Goal: Information Seeking & Learning: Understand process/instructions

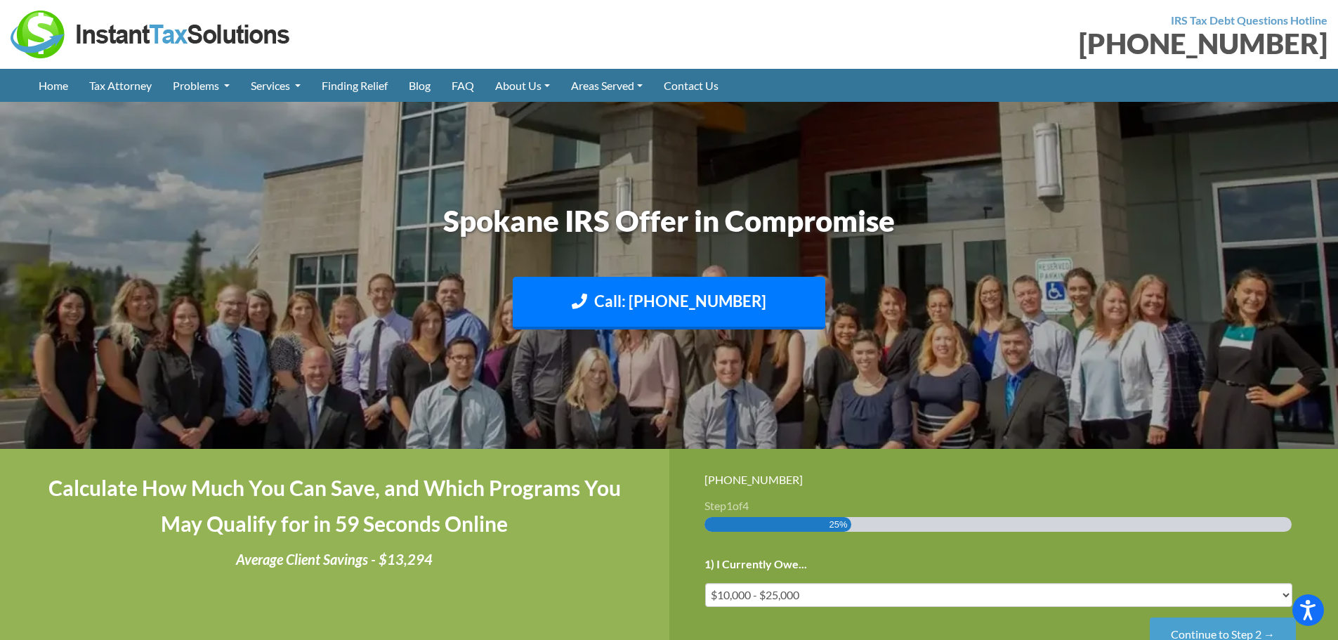
scroll to position [421, 0]
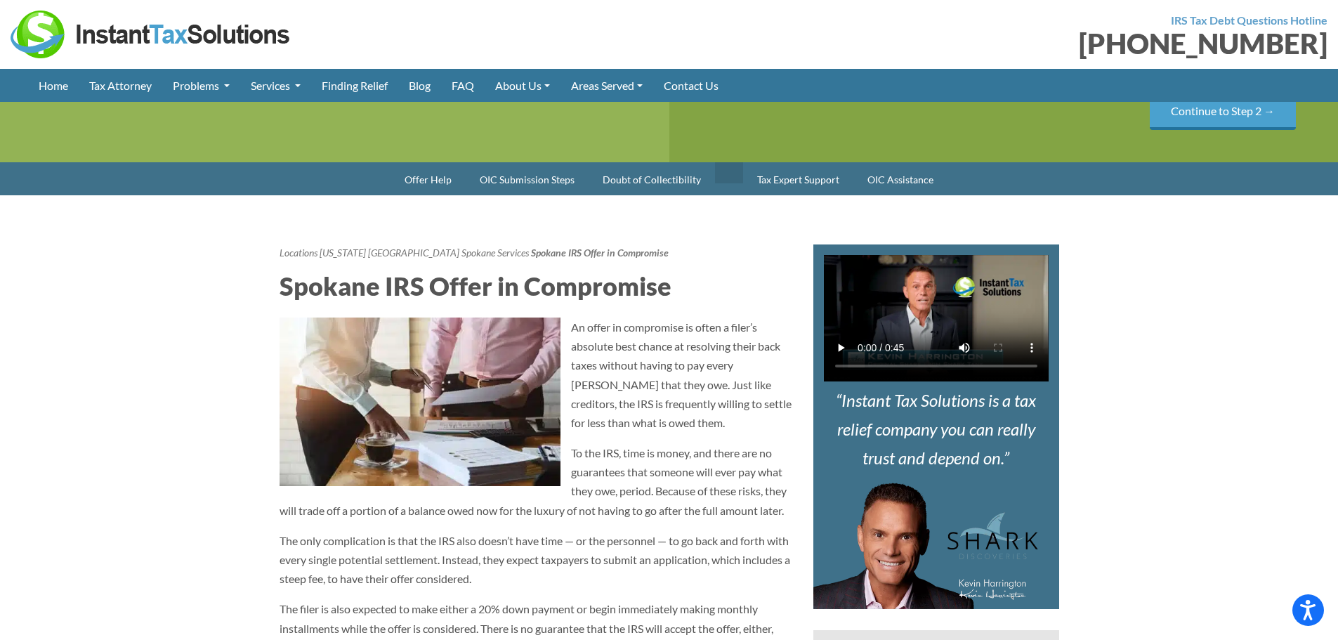
click at [728, 180] on link at bounding box center [729, 172] width 28 height 21
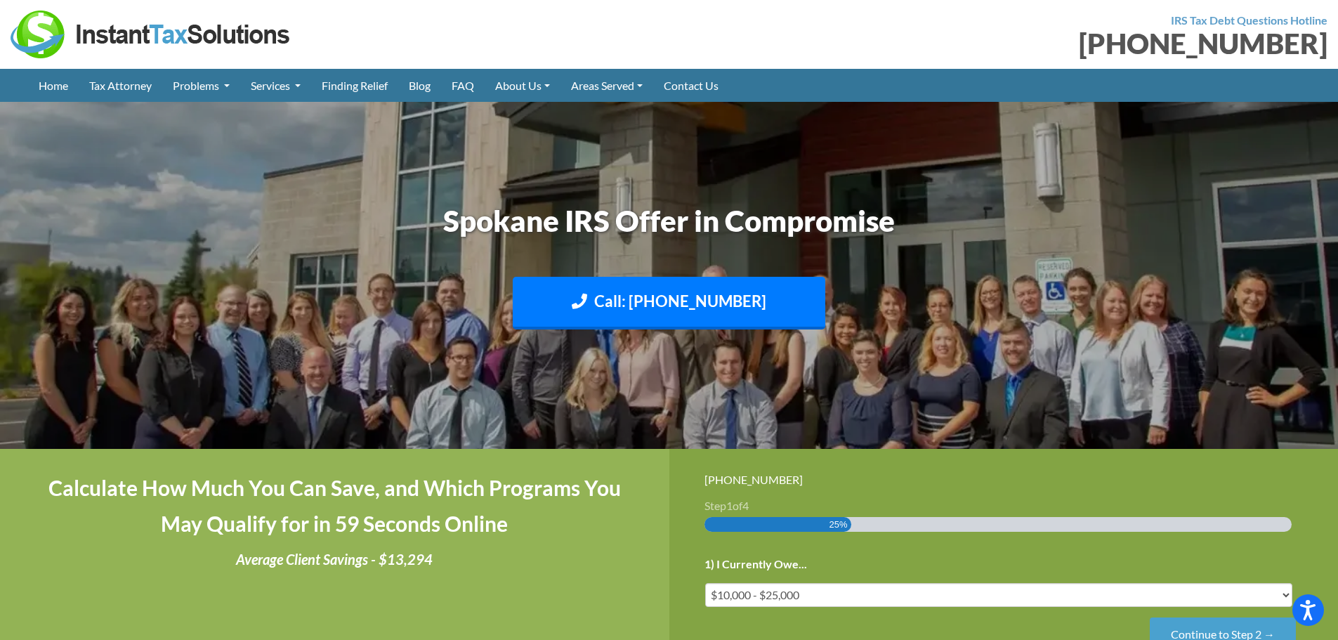
scroll to position [421, 0]
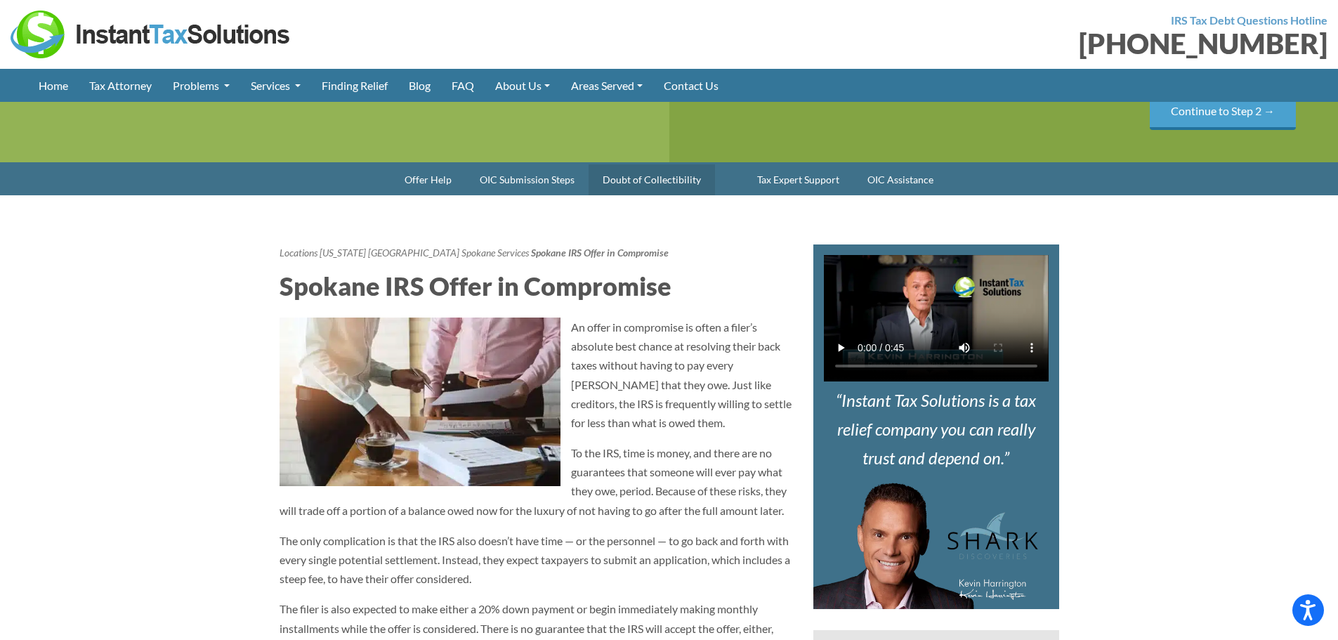
click at [669, 174] on link "Doubt of Collectibility" at bounding box center [651, 179] width 126 height 31
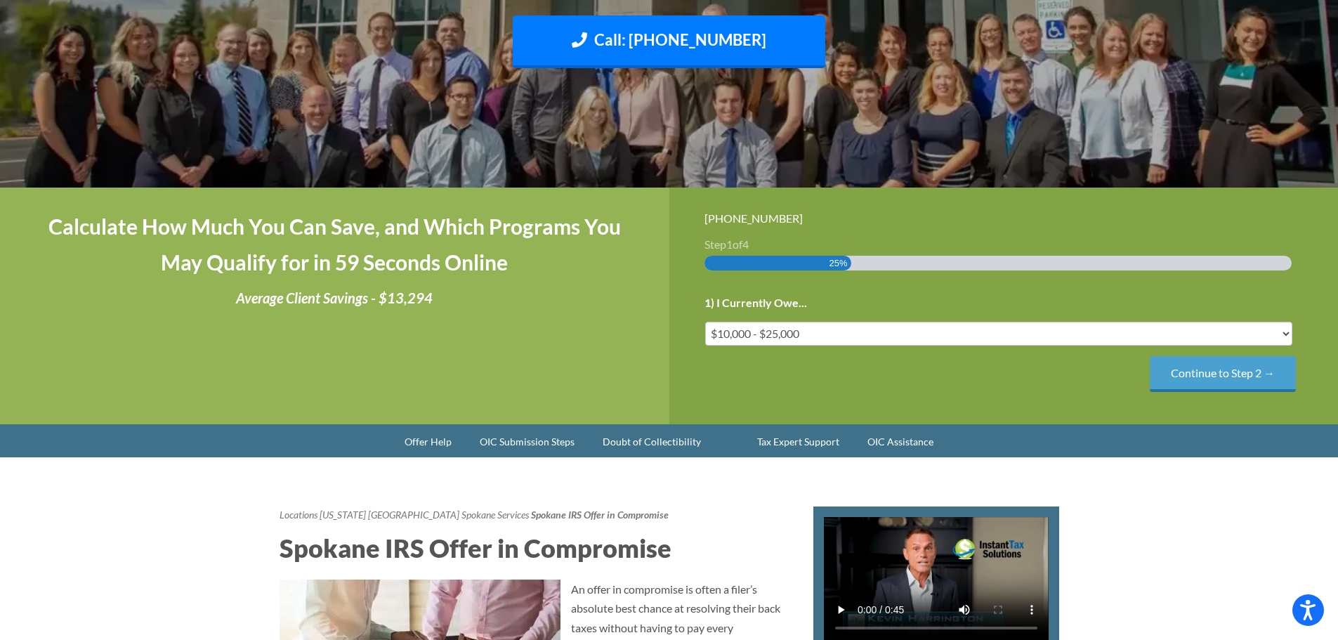
scroll to position [414, 0]
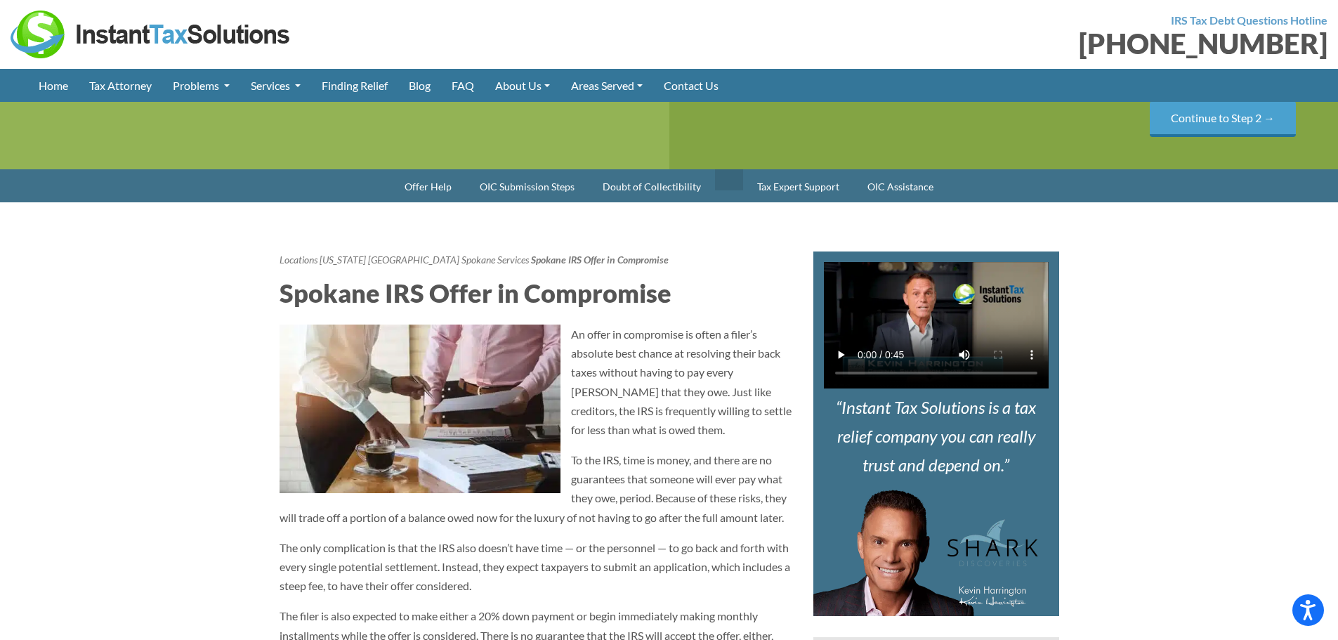
click at [721, 176] on link at bounding box center [729, 179] width 28 height 21
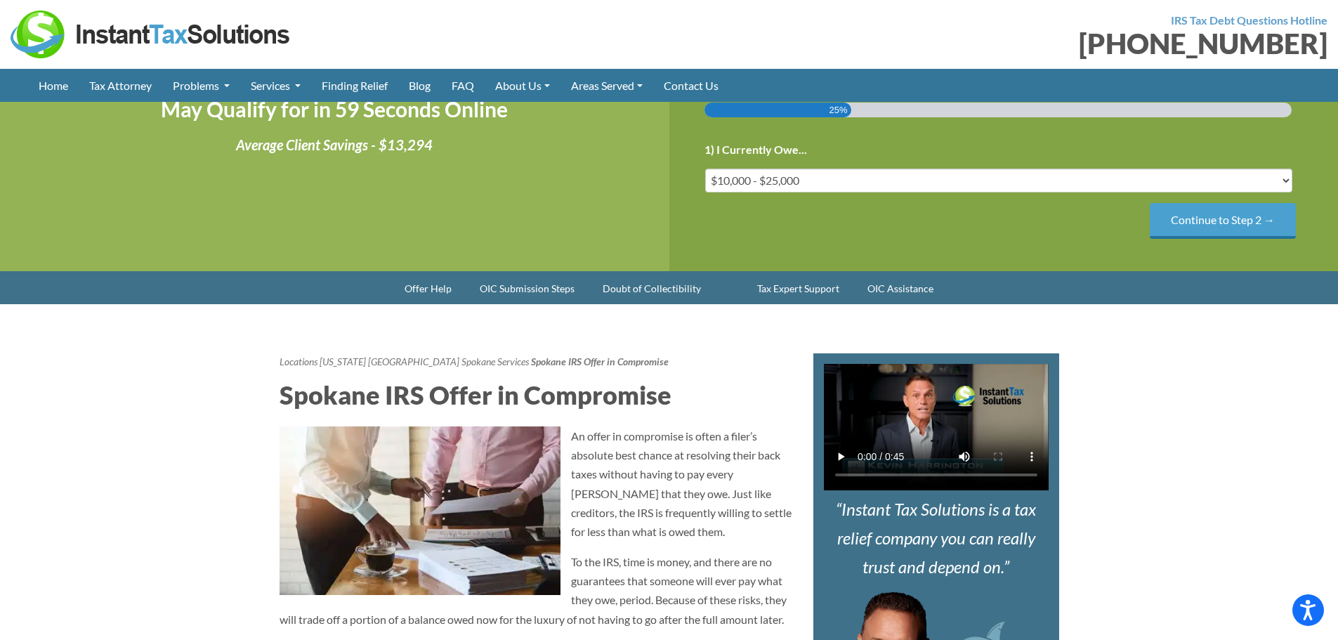
scroll to position [351, 0]
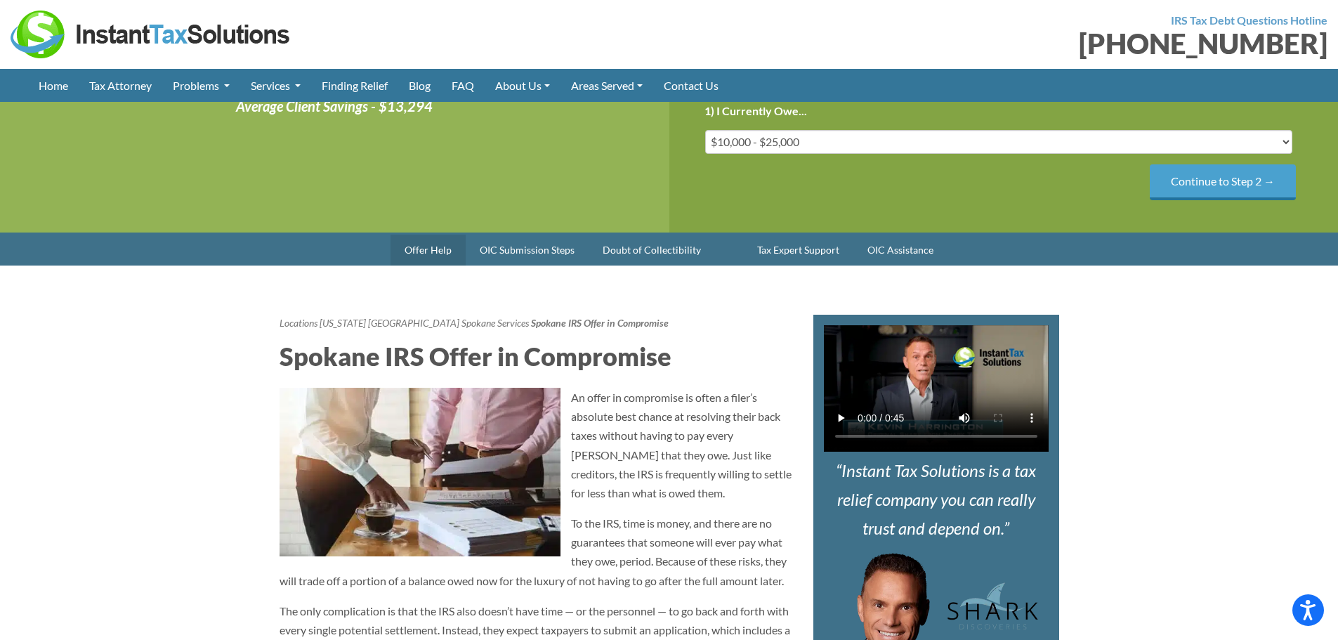
click at [420, 242] on link "Offer Help" at bounding box center [427, 250] width 75 height 31
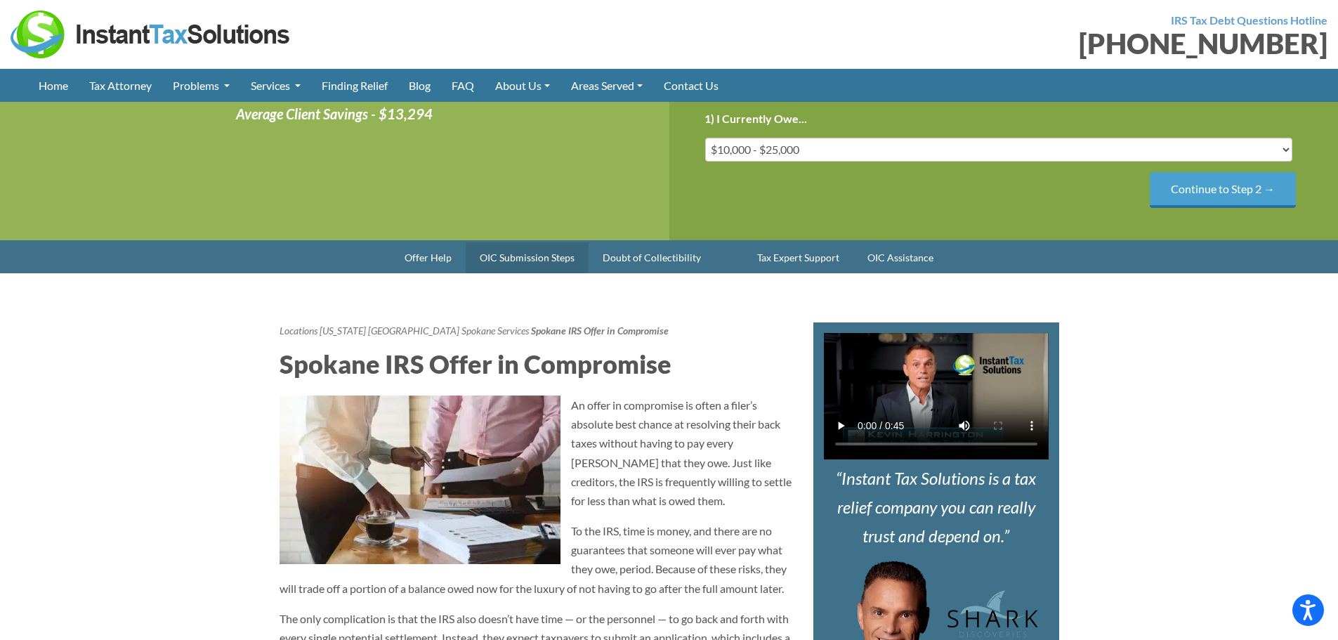
click at [538, 262] on link "OIC Submission Steps" at bounding box center [527, 257] width 123 height 31
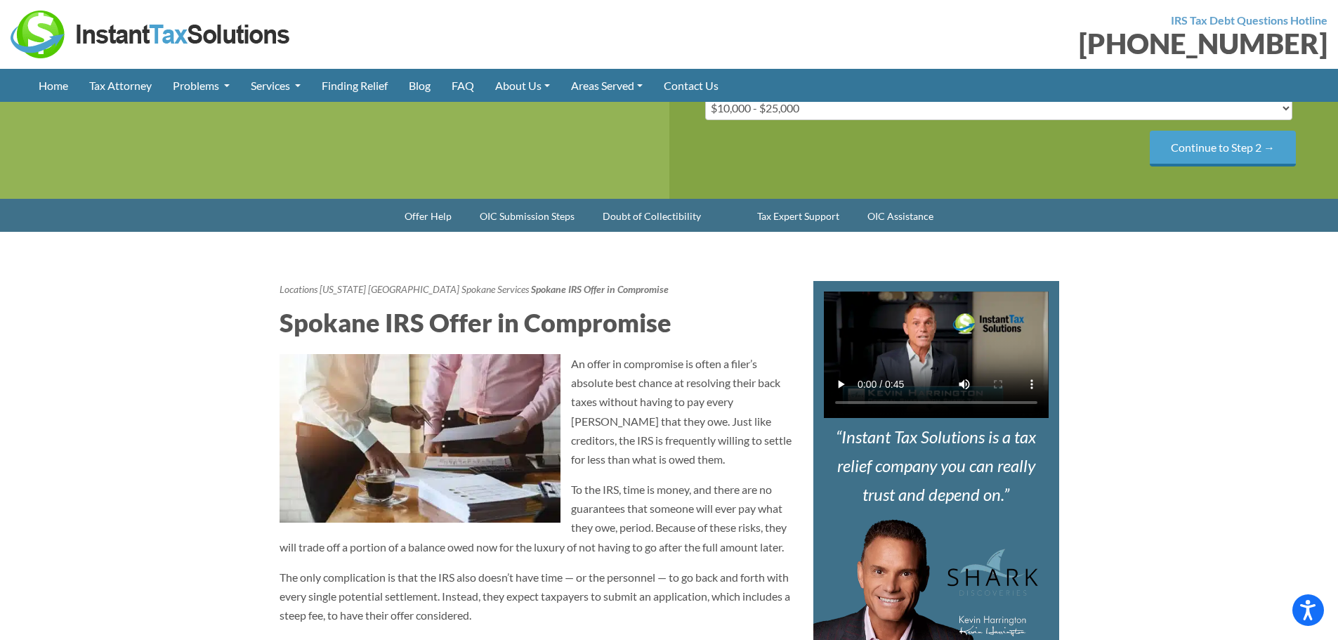
scroll to position [331, 0]
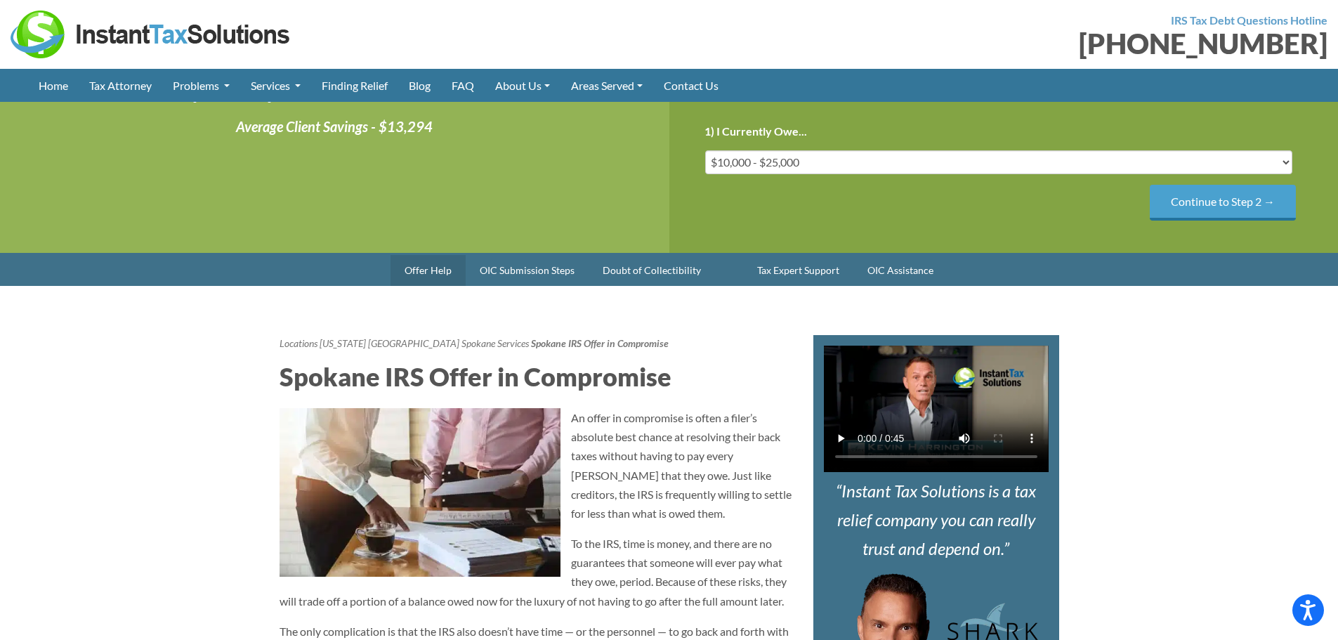
click at [431, 263] on link "Offer Help" at bounding box center [427, 270] width 75 height 31
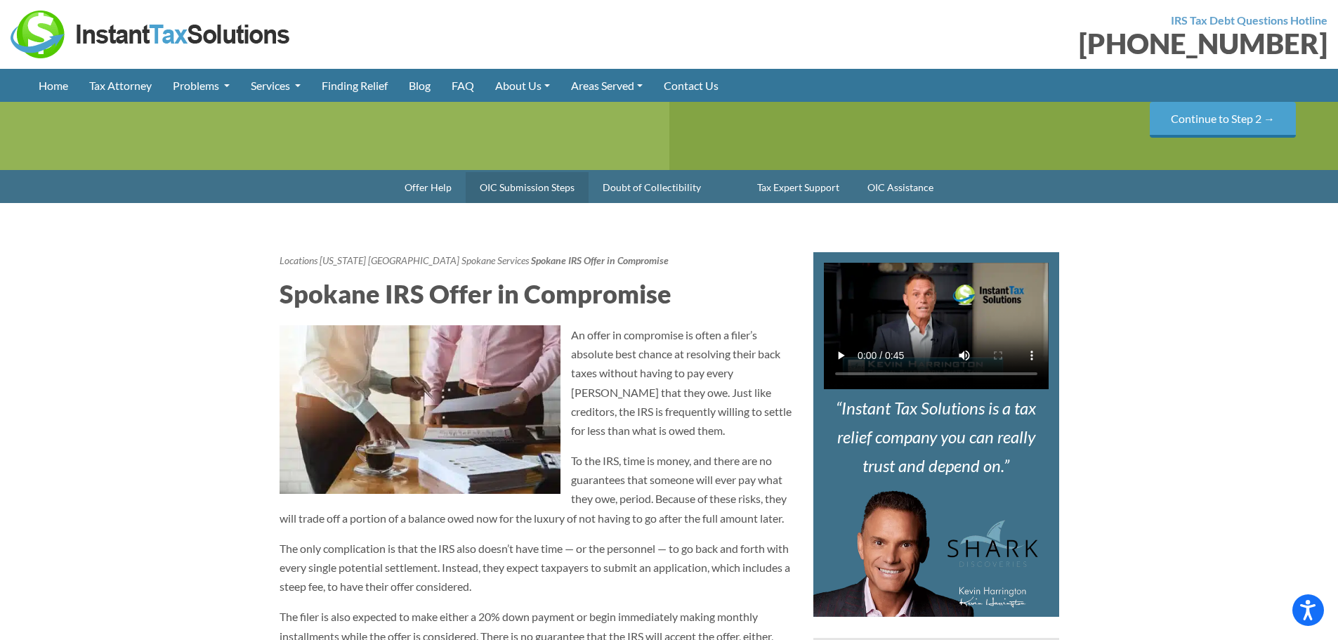
click at [536, 190] on link "OIC Submission Steps" at bounding box center [527, 187] width 123 height 31
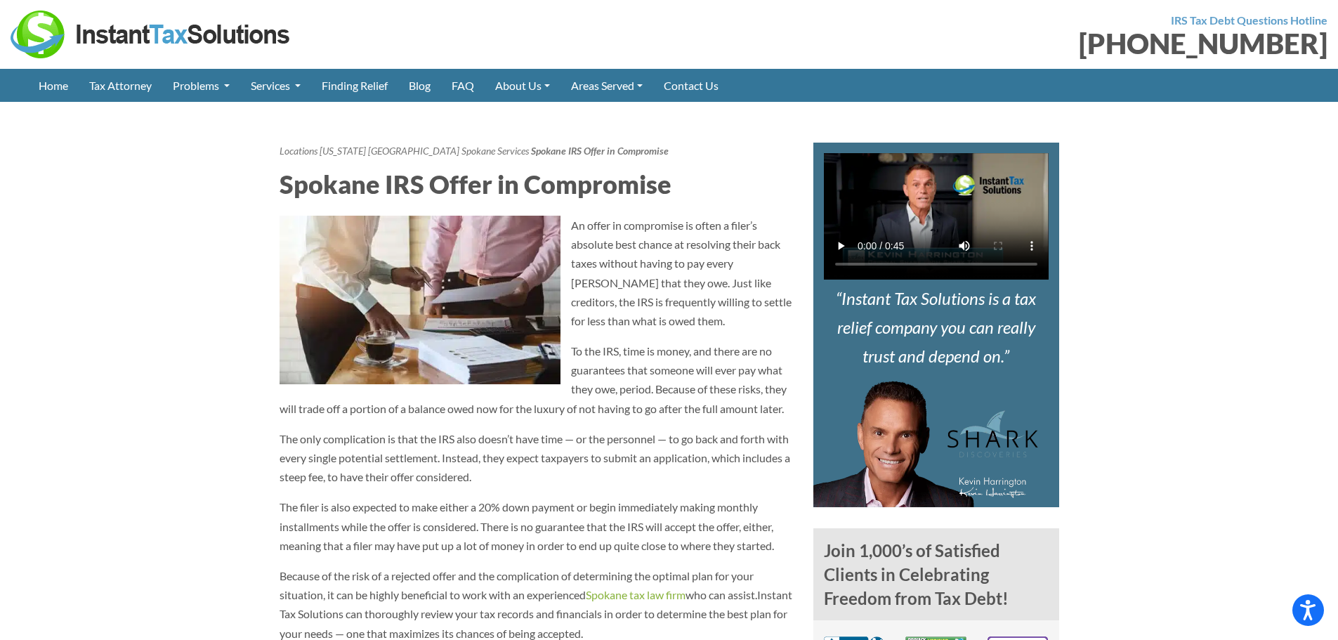
scroll to position [401, 0]
